Goal: Information Seeking & Learning: Understand process/instructions

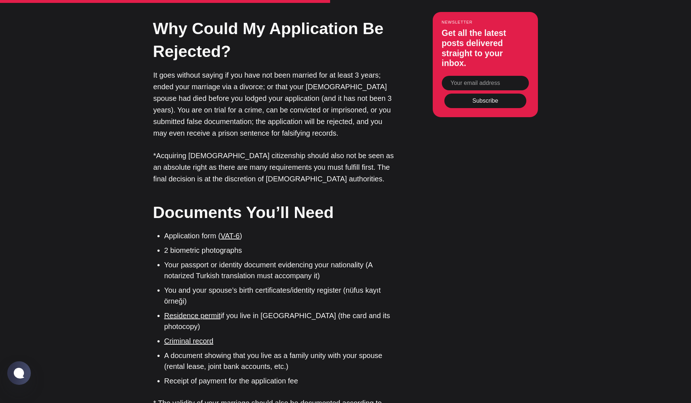
scroll to position [1160, 0]
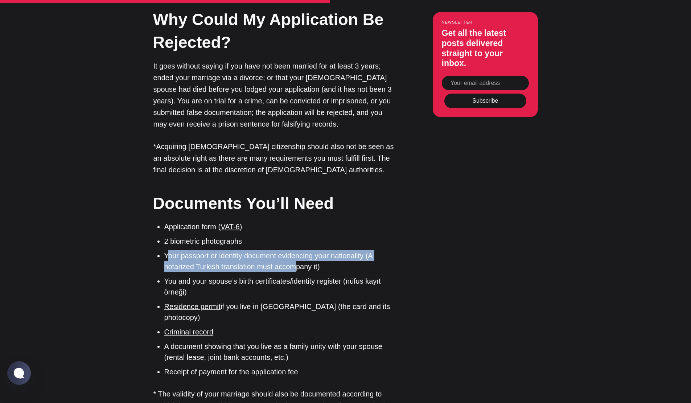
drag, startPoint x: 166, startPoint y: 207, endPoint x: 295, endPoint y: 223, distance: 129.7
click at [295, 250] on li "Your passport or identity document evidencing your nationality (A notarized Tur…" at bounding box center [280, 261] width 232 height 22
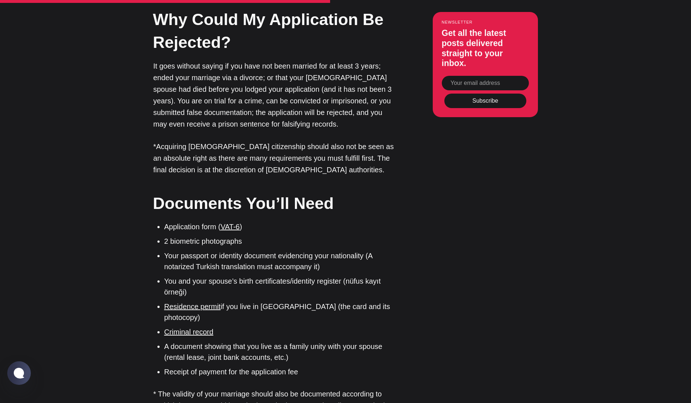
click at [179, 275] on li "You and your spouse’s birth certificates/identity register (nüfus kayıt örneği)" at bounding box center [280, 286] width 232 height 22
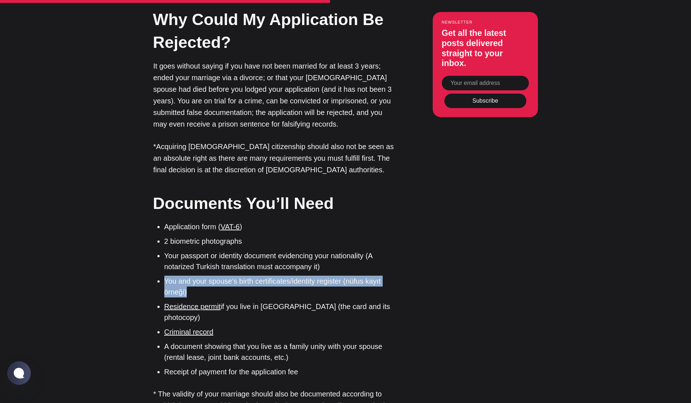
drag, startPoint x: 165, startPoint y: 235, endPoint x: 386, endPoint y: 245, distance: 222.1
click at [386, 275] on li "You and your spouse’s birth certificates/identity register (nüfus kayıt örneği)" at bounding box center [280, 286] width 232 height 22
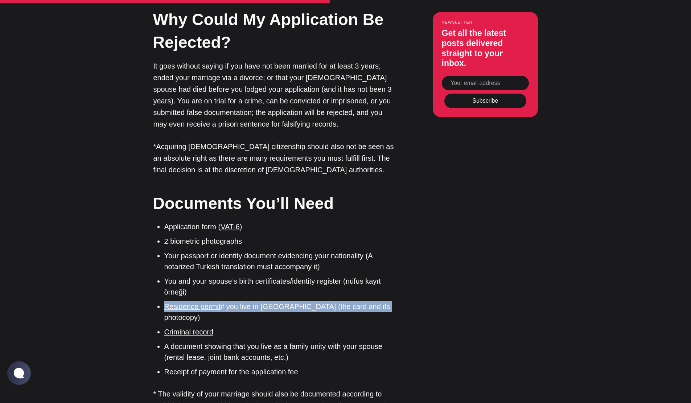
drag, startPoint x: 161, startPoint y: 259, endPoint x: 390, endPoint y: 262, distance: 229.1
click at [390, 262] on ul "Application form ( VAT-6 ) 2 biometric photographs Your passport or identity do…" at bounding box center [277, 299] width 237 height 156
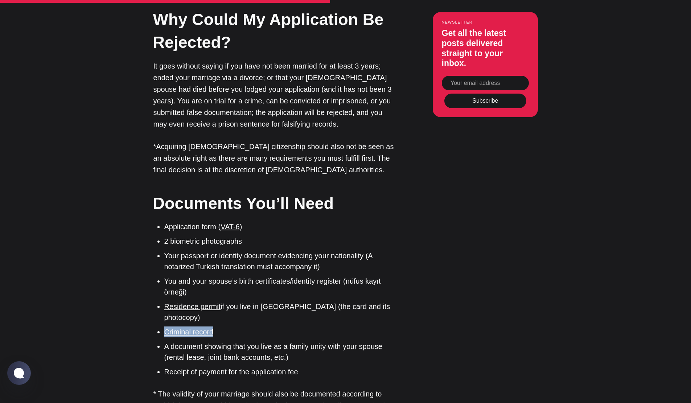
drag, startPoint x: 162, startPoint y: 274, endPoint x: 223, endPoint y: 275, distance: 60.9
click at [217, 275] on ul "Application form ( VAT-6 ) 2 biometric photographs Your passport or identity do…" at bounding box center [277, 299] width 237 height 156
drag, startPoint x: 264, startPoint y: 281, endPoint x: 246, endPoint y: 286, distance: 18.7
click at [264, 281] on ul "Application form ( VAT-6 ) 2 biometric photographs Your passport or identity do…" at bounding box center [277, 299] width 237 height 156
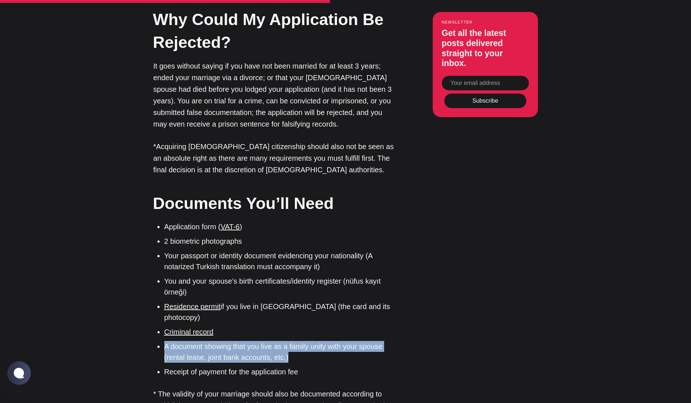
drag, startPoint x: 163, startPoint y: 289, endPoint x: 323, endPoint y: 299, distance: 159.8
click at [323, 299] on ul "Application form ( VAT-6 ) 2 biometric photographs Your passport or identity do…" at bounding box center [277, 299] width 237 height 156
